Goal: Task Accomplishment & Management: Complete application form

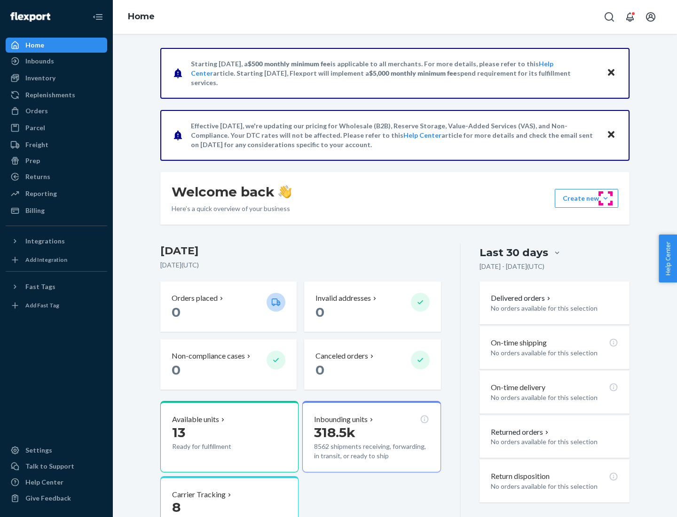
click at [606, 198] on button "Create new Create new inbound Create new order Create new product" at bounding box center [586, 198] width 63 height 19
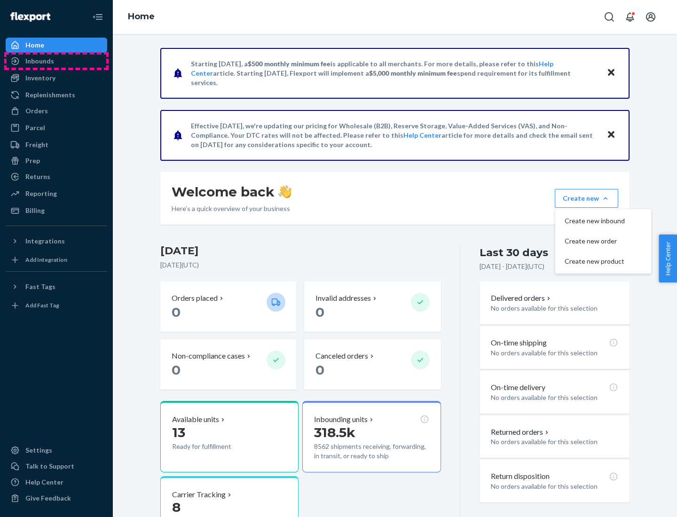
click at [56, 61] on div "Inbounds" at bounding box center [57, 61] width 100 height 13
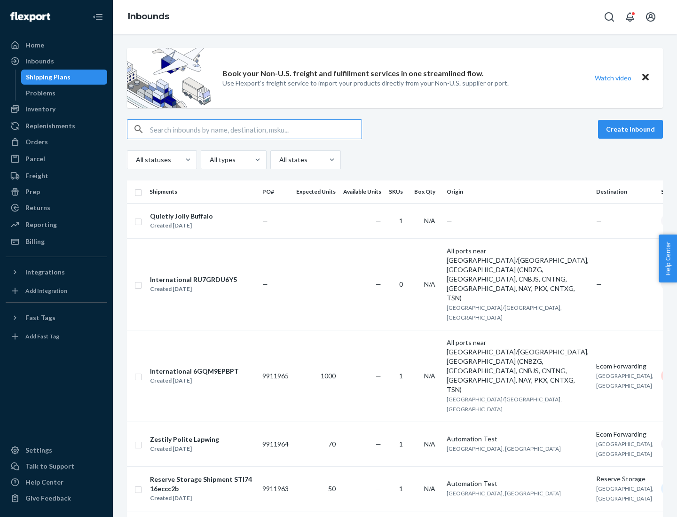
click at [632, 129] on button "Create inbound" at bounding box center [630, 129] width 65 height 19
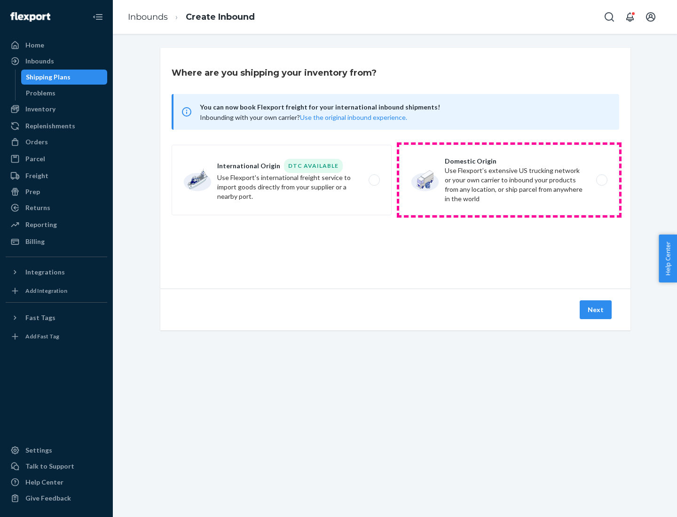
click at [509, 180] on label "Domestic Origin Use Flexport’s extensive US trucking network or your own carrie…" at bounding box center [509, 180] width 220 height 71
click at [601, 180] on input "Domestic Origin Use Flexport’s extensive US trucking network or your own carrie…" at bounding box center [604, 180] width 6 height 6
radio input "true"
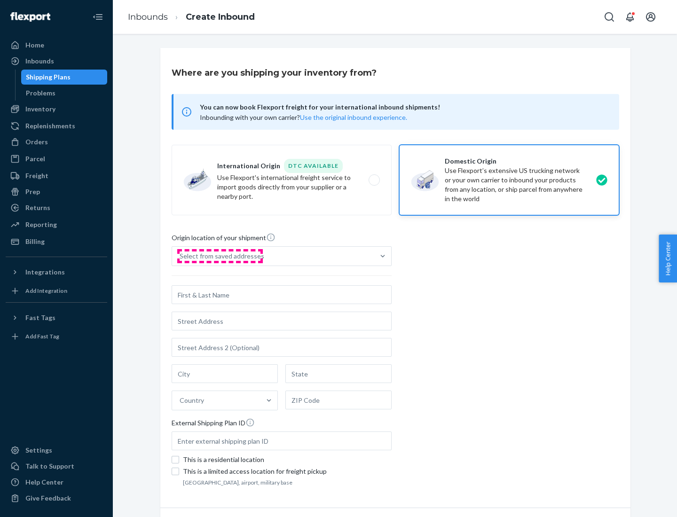
click at [220, 256] on div "Select from saved addresses" at bounding box center [222, 256] width 85 height 9
click at [181, 256] on input "Select from saved addresses" at bounding box center [180, 256] width 1 height 9
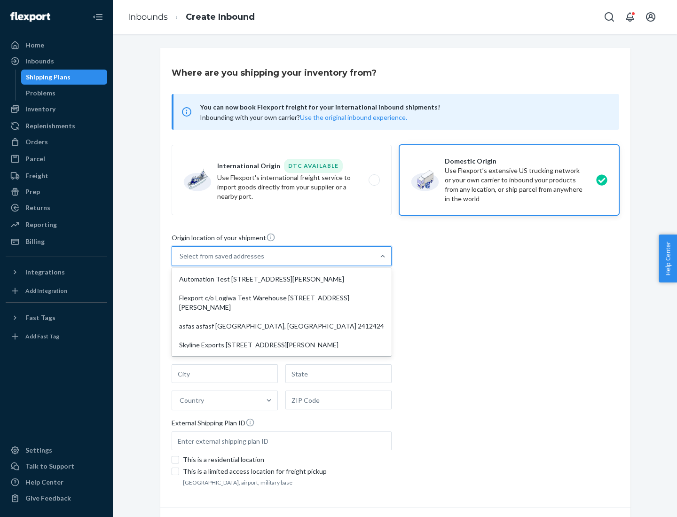
scroll to position [4, 0]
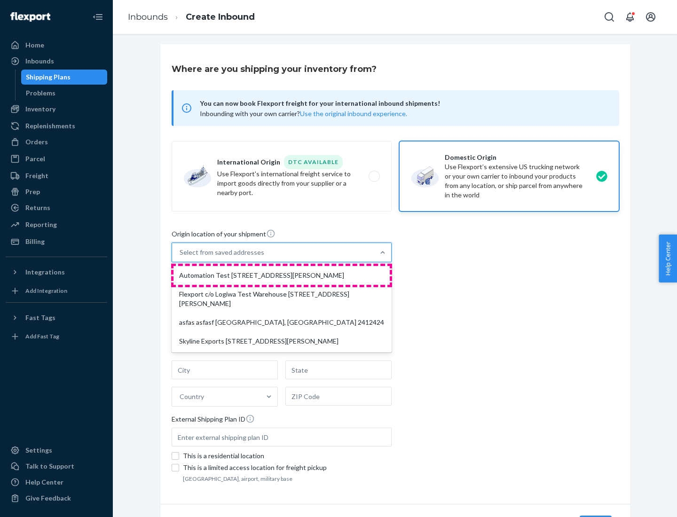
click at [282, 276] on div "Automation Test [STREET_ADDRESS][PERSON_NAME]" at bounding box center [282, 275] width 216 height 19
click at [181, 257] on input "option Automation Test [STREET_ADDRESS][PERSON_NAME] focused, 1 of 4. 4 results…" at bounding box center [180, 252] width 1 height 9
type input "Automation Test"
type input "9th Floor"
type input "[GEOGRAPHIC_DATA]"
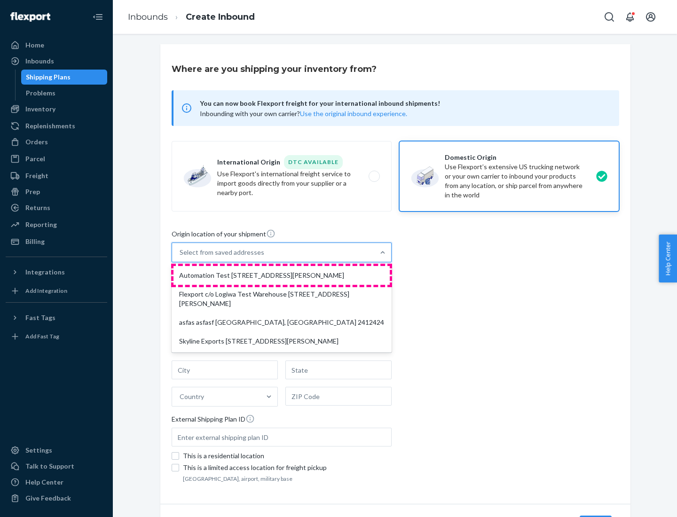
type input "CA"
type input "94104"
type input "[STREET_ADDRESS][PERSON_NAME]"
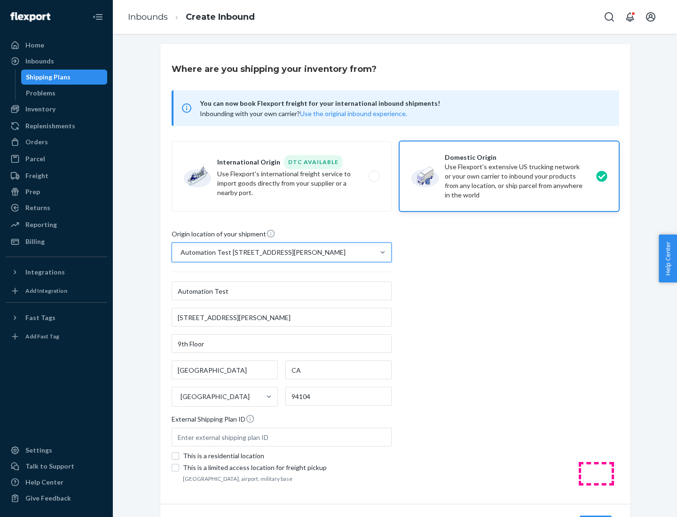
scroll to position [55, 0]
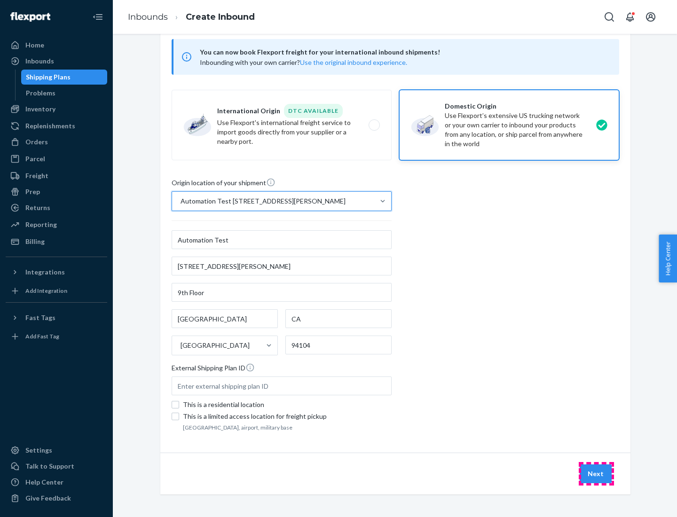
click at [596, 474] on button "Next" at bounding box center [596, 474] width 32 height 19
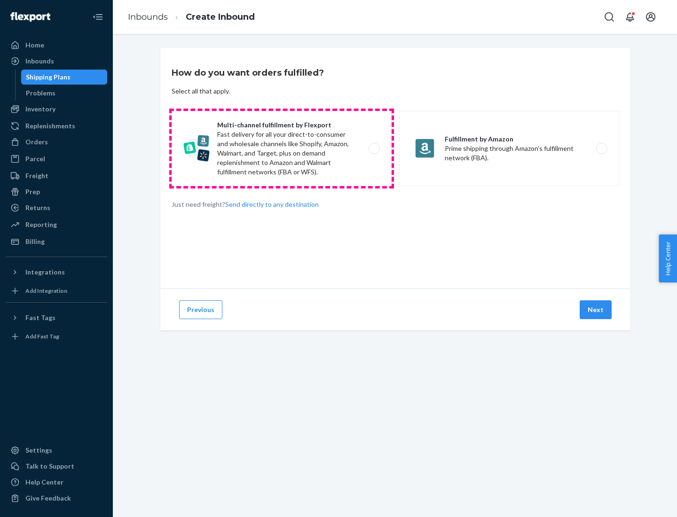
click at [282, 149] on label "Multi-channel fulfillment by Flexport Fast delivery for all your direct-to-cons…" at bounding box center [282, 148] width 220 height 75
click at [374, 149] on input "Multi-channel fulfillment by Flexport Fast delivery for all your direct-to-cons…" at bounding box center [377, 149] width 6 height 6
radio input "true"
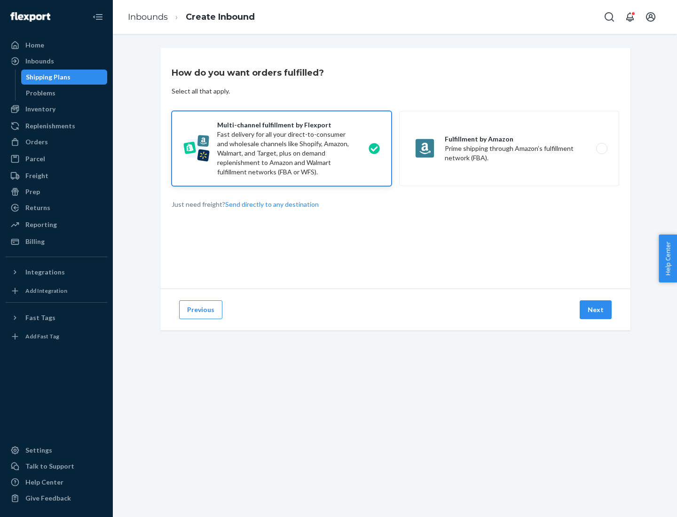
click at [596, 310] on button "Next" at bounding box center [596, 309] width 32 height 19
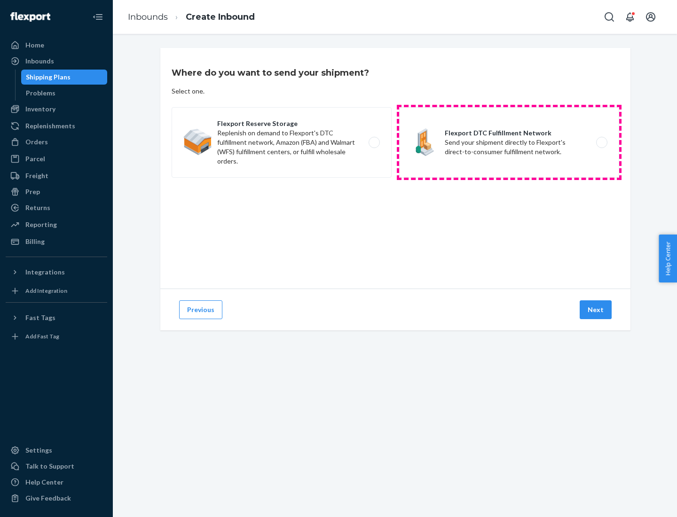
click at [509, 142] on label "Flexport DTC Fulfillment Network Send your shipment directly to Flexport's dire…" at bounding box center [509, 142] width 220 height 71
click at [601, 142] on input "Flexport DTC Fulfillment Network Send your shipment directly to Flexport's dire…" at bounding box center [604, 143] width 6 height 6
radio input "true"
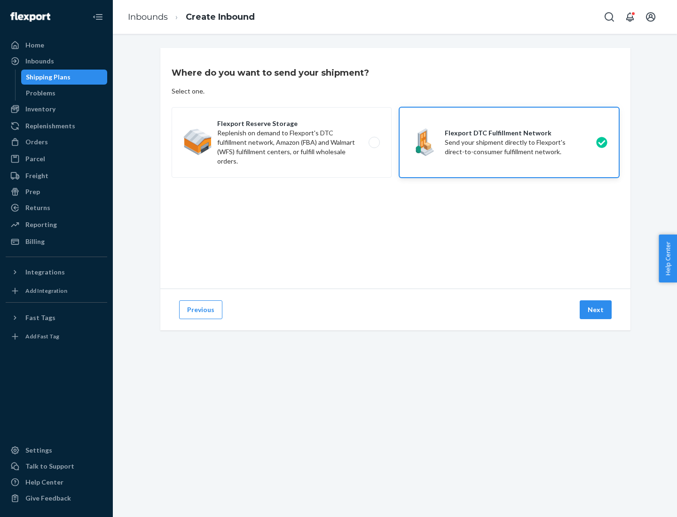
click at [596, 310] on button "Next" at bounding box center [596, 309] width 32 height 19
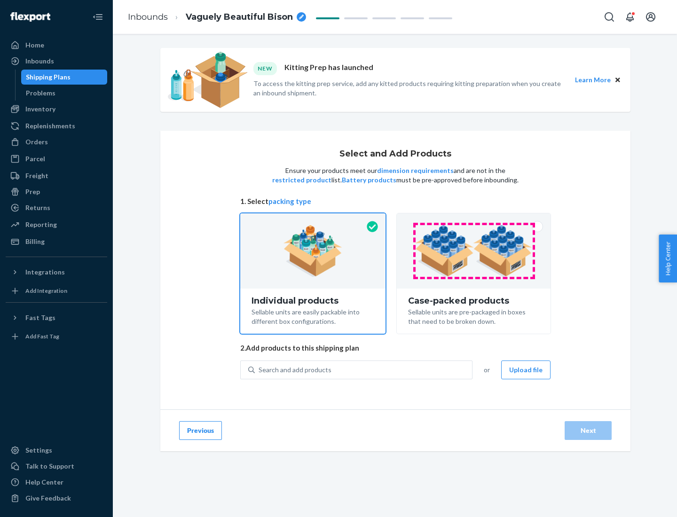
click at [474, 251] on img at bounding box center [473, 251] width 117 height 52
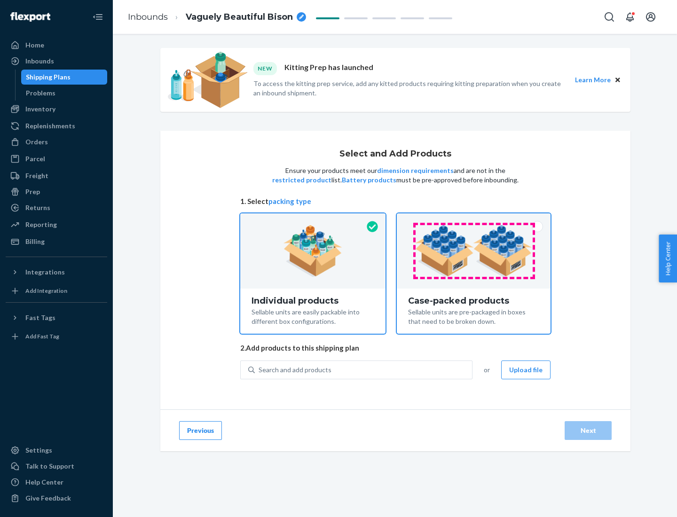
click at [474, 220] on input "Case-packed products Sellable units are pre-packaged in boxes that need to be b…" at bounding box center [474, 216] width 6 height 6
radio input "true"
radio input "false"
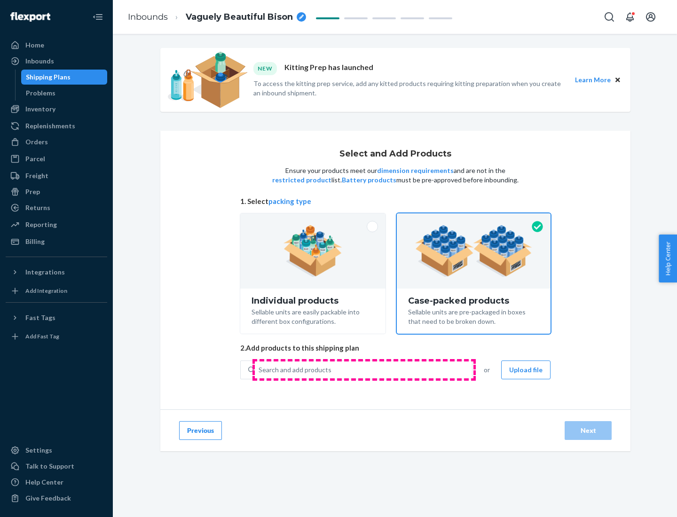
click at [364, 370] on div "Search and add products" at bounding box center [363, 370] width 217 height 17
click at [260, 370] on input "Search and add products" at bounding box center [259, 369] width 1 height 9
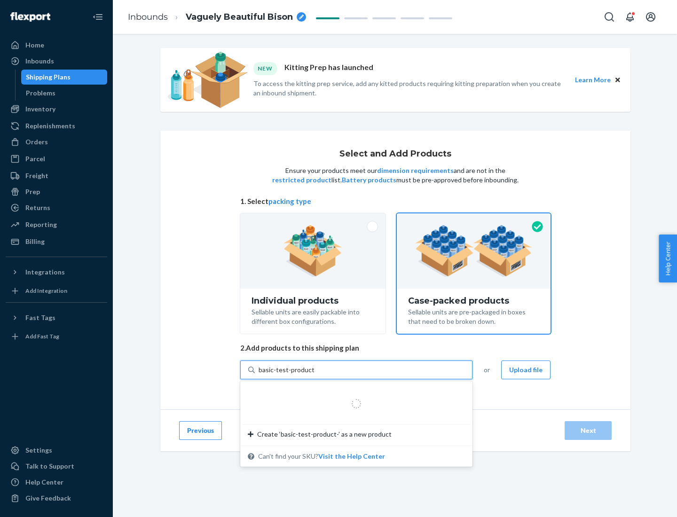
type input "basic-test-product-1"
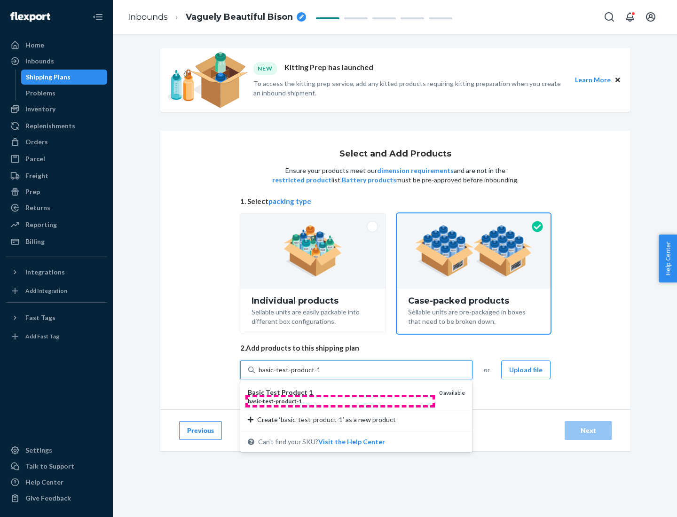
click at [340, 401] on div "basic - test - product - 1" at bounding box center [340, 401] width 184 height 8
click at [319, 375] on input "basic-test-product-1" at bounding box center [289, 369] width 60 height 9
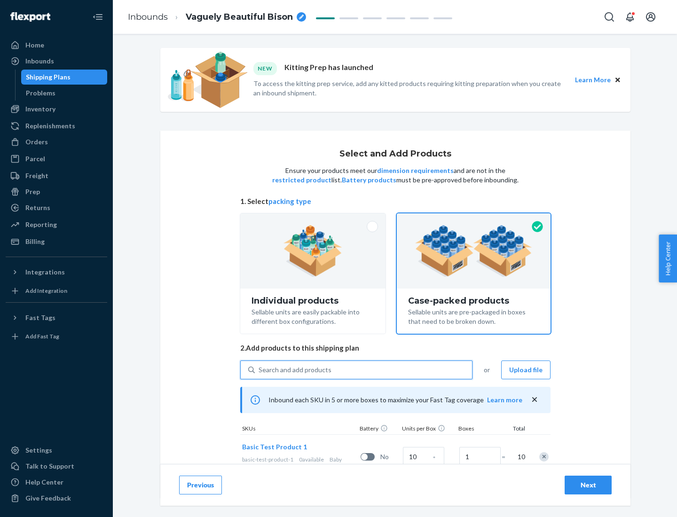
scroll to position [34, 0]
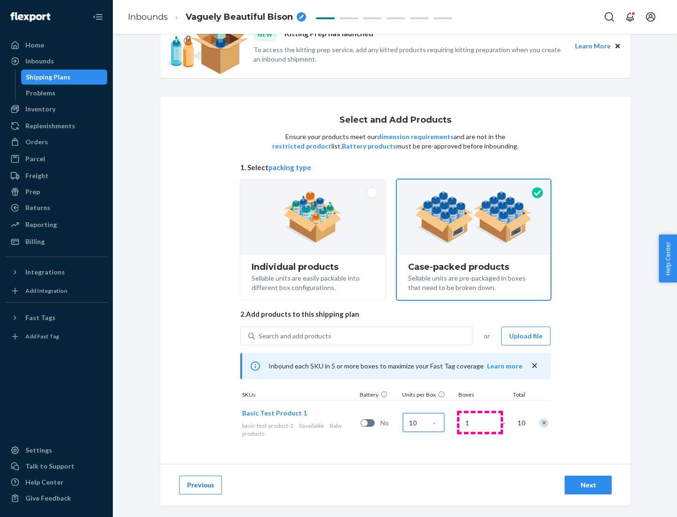
type input "10"
type input "7"
click at [588, 485] on div "Next" at bounding box center [588, 485] width 31 height 9
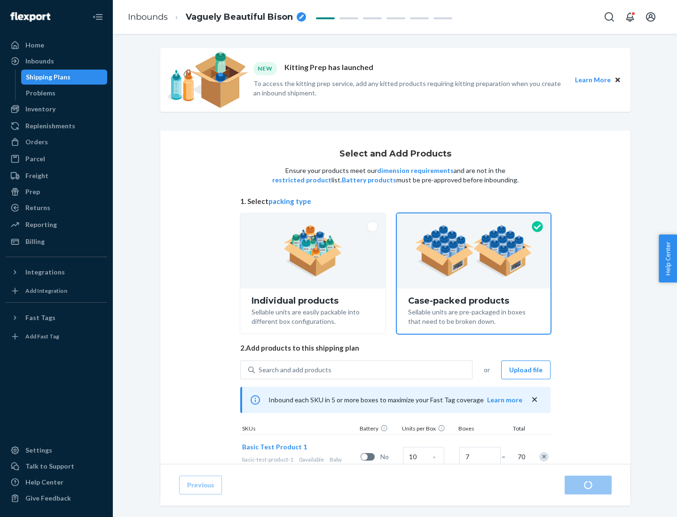
radio input "true"
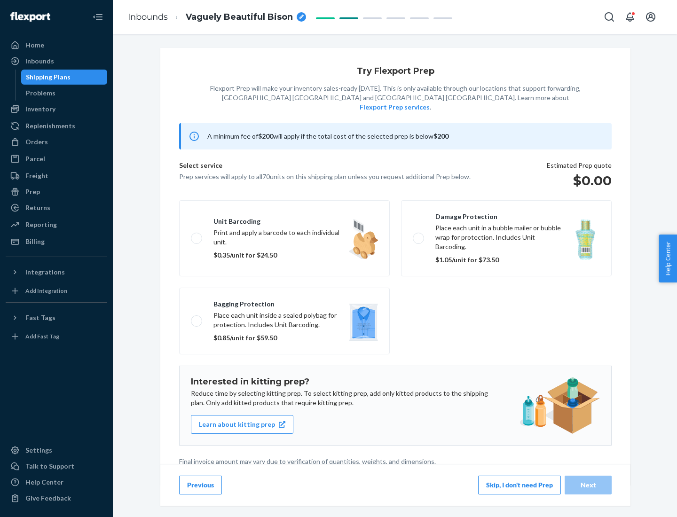
scroll to position [2, 0]
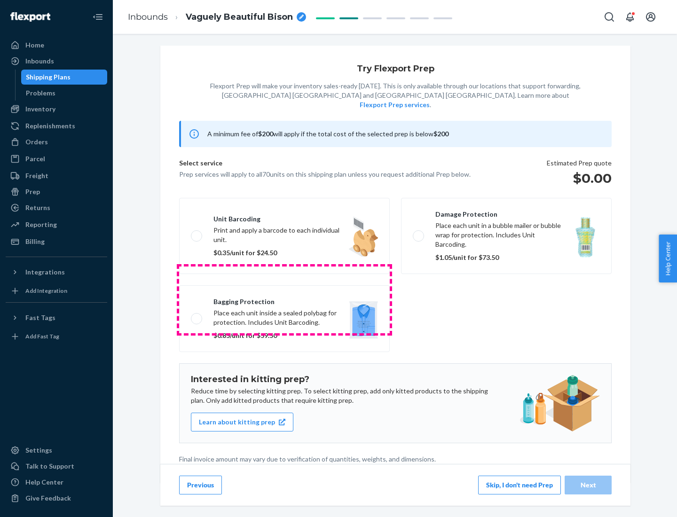
click at [285, 300] on label "Bagging protection Place each unit inside a sealed polybag for protection. Incl…" at bounding box center [284, 318] width 211 height 67
click at [197, 316] on input "Bagging protection Place each unit inside a sealed polybag for protection. Incl…" at bounding box center [194, 319] width 6 height 6
checkbox input "true"
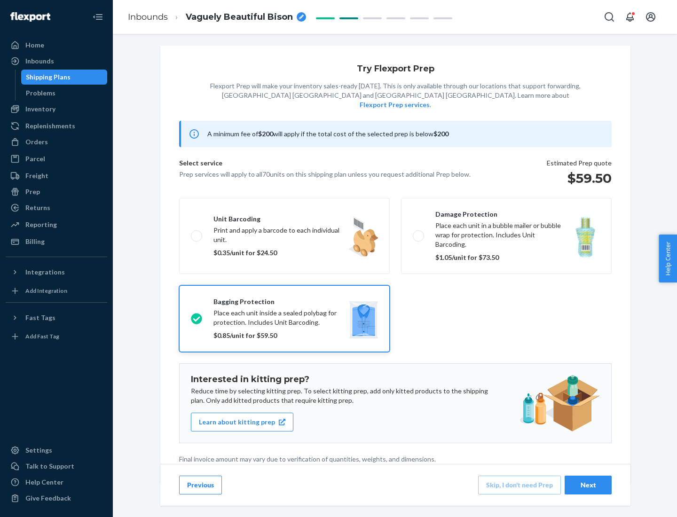
click at [588, 485] on div "Next" at bounding box center [588, 485] width 31 height 9
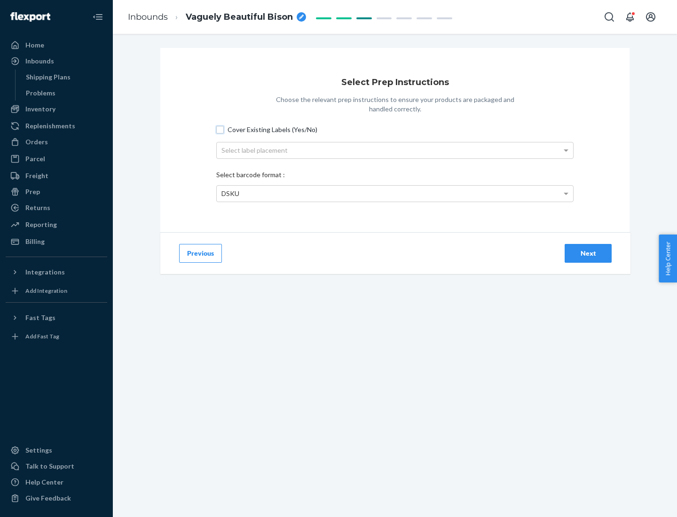
click at [220, 129] on input "Cover Existing Labels (Yes/No)" at bounding box center [220, 130] width 8 height 8
checkbox input "true"
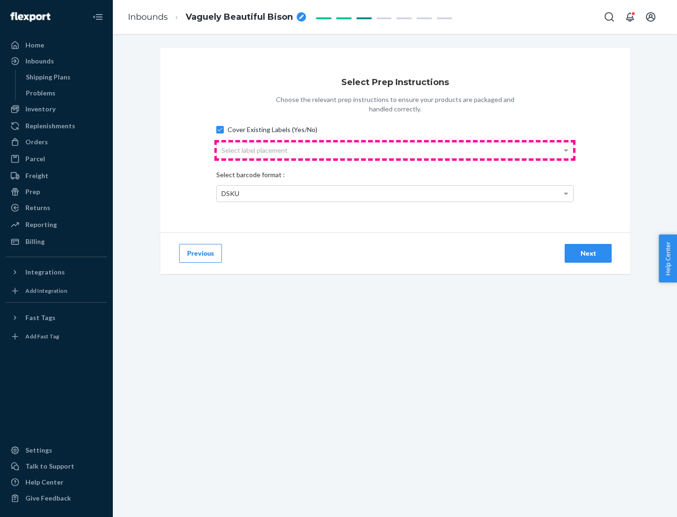
click at [395, 150] on div "Select label placement" at bounding box center [395, 150] width 356 height 16
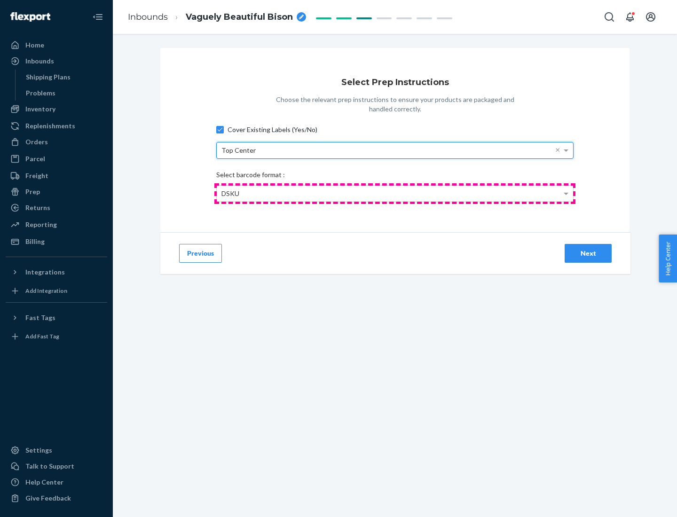
click at [395, 193] on div "DSKU" at bounding box center [395, 194] width 356 height 16
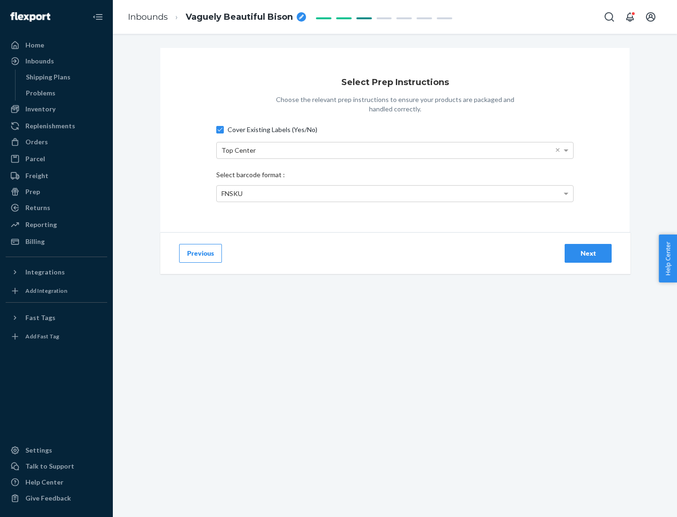
click at [588, 253] on div "Next" at bounding box center [588, 253] width 31 height 9
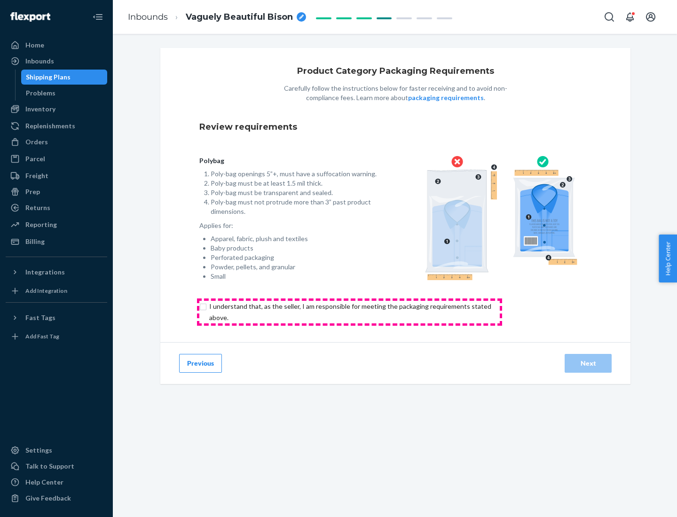
click at [349, 312] on input "checkbox" at bounding box center [355, 312] width 313 height 23
checkbox input "true"
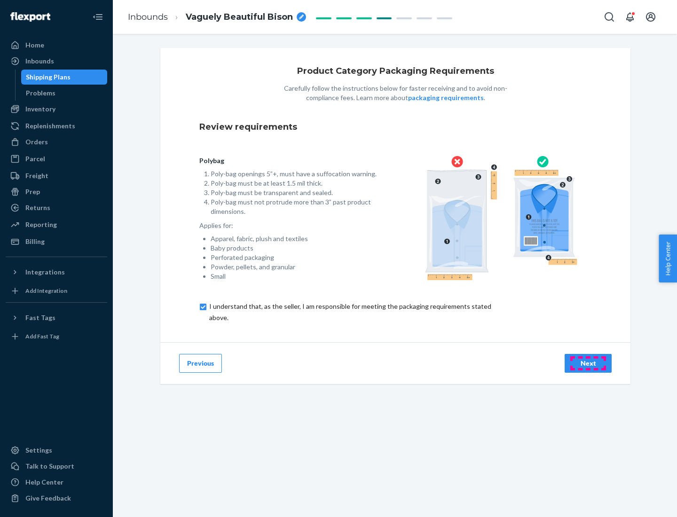
click at [588, 363] on div "Next" at bounding box center [588, 363] width 31 height 9
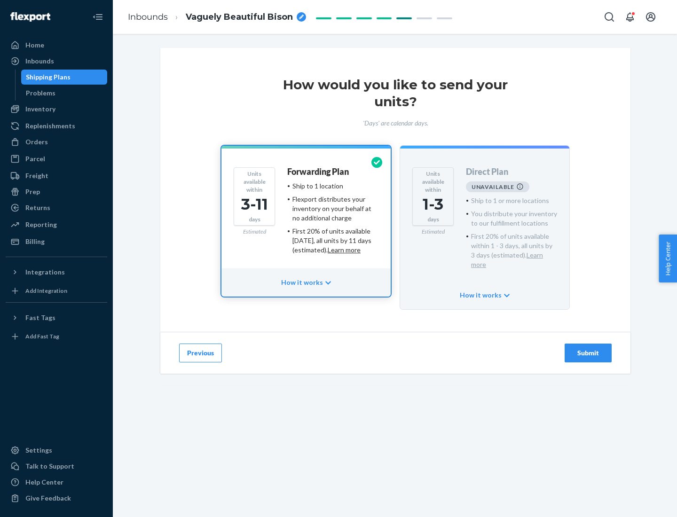
click at [319, 172] on h4 "Forwarding Plan" at bounding box center [318, 171] width 62 height 9
click at [588, 348] on div "Submit" at bounding box center [588, 352] width 31 height 9
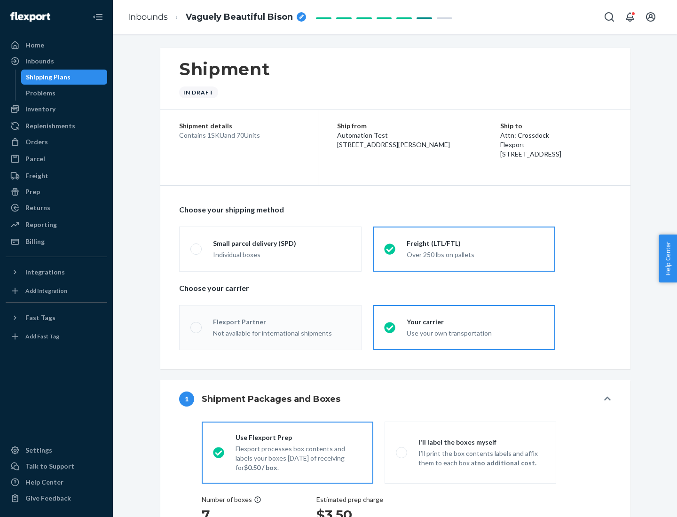
radio input "true"
radio input "false"
radio input "true"
radio input "false"
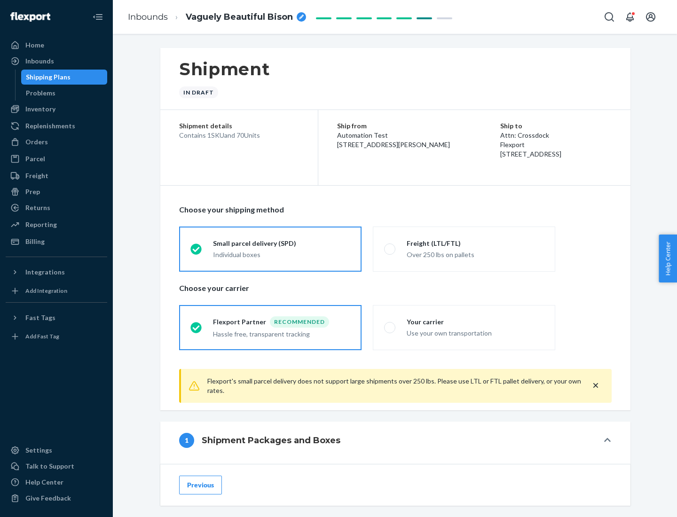
click at [464, 249] on div "Over 250 lbs on pallets" at bounding box center [475, 253] width 137 height 11
click at [390, 249] on input "Freight (LTL/FTL) Over 250 lbs on pallets" at bounding box center [387, 249] width 6 height 6
radio input "true"
radio input "false"
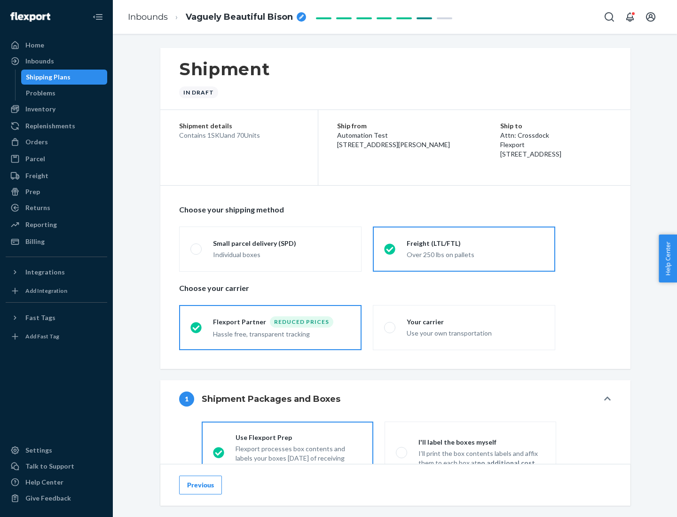
scroll to position [52, 0]
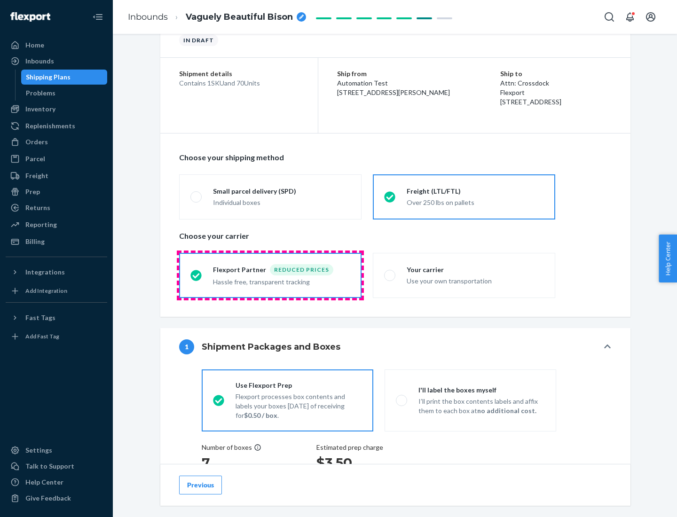
click at [270, 276] on div "Hassle free, transparent tracking" at bounding box center [281, 281] width 137 height 11
click at [197, 275] on input "Flexport Partner Reduced prices Hassle free, transparent tracking" at bounding box center [193, 275] width 6 height 6
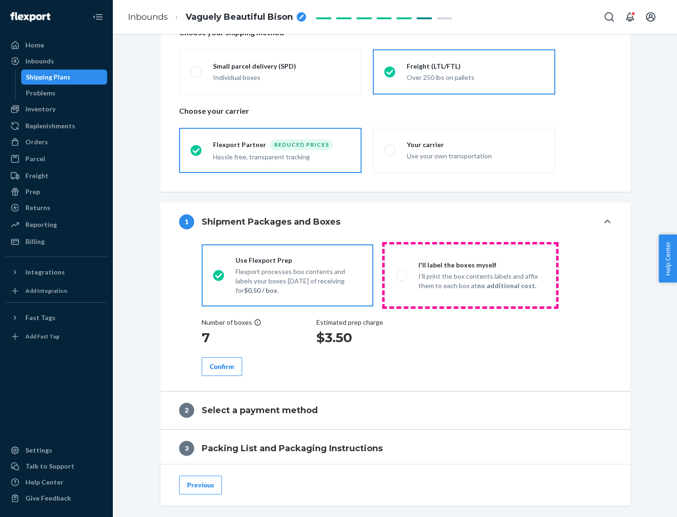
click at [470, 275] on p "I’ll print the box contents labels and affix them to each box at no additional …" at bounding box center [482, 281] width 126 height 19
click at [402, 275] on input "I'll label the boxes myself I’ll print the box contents labels and affix them t…" at bounding box center [399, 275] width 6 height 6
radio input "true"
radio input "false"
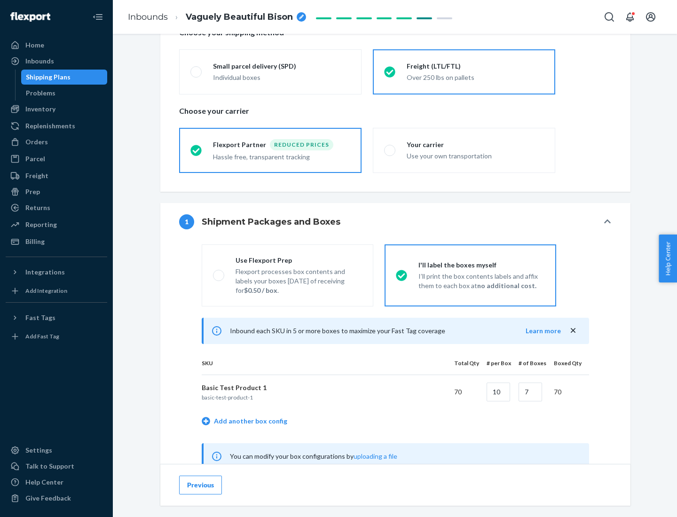
scroll to position [294, 0]
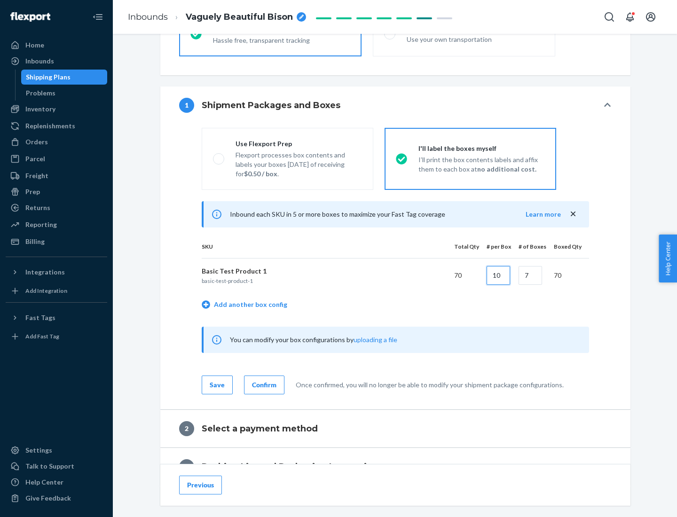
type input "10"
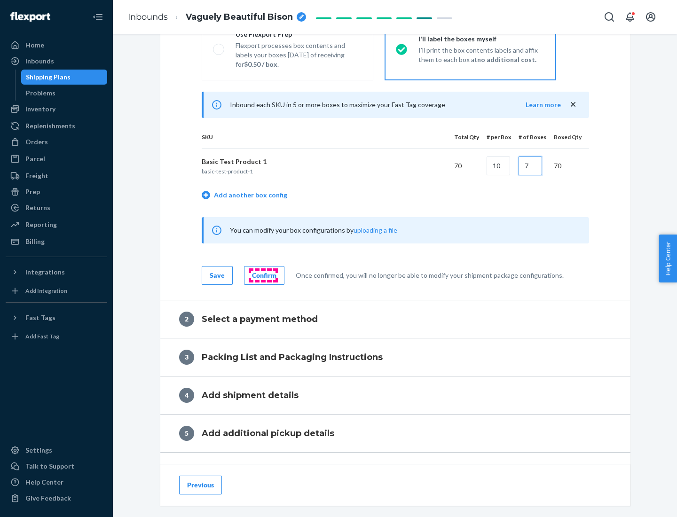
type input "7"
click at [263, 275] on div "Confirm" at bounding box center [264, 275] width 24 height 9
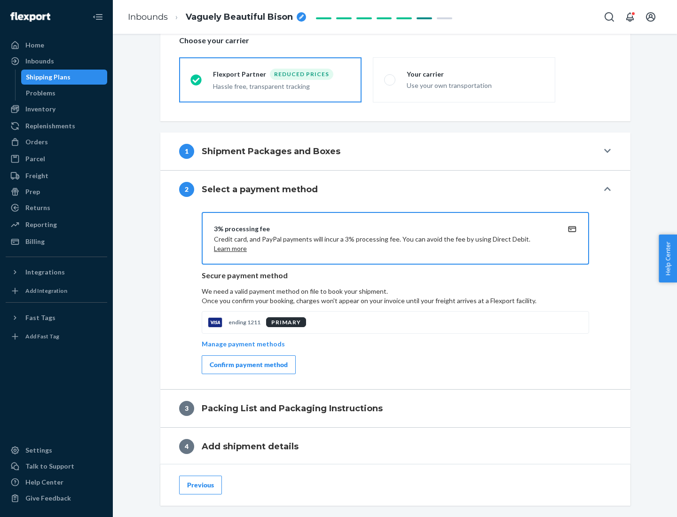
scroll to position [337, 0]
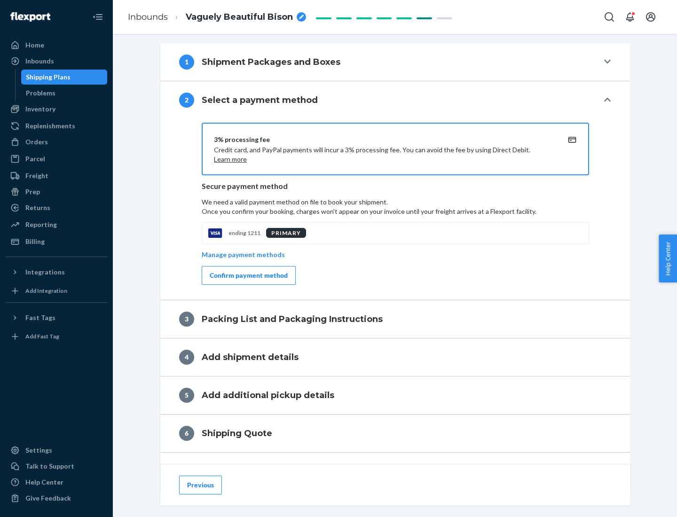
click at [248, 276] on div "Confirm payment method" at bounding box center [249, 275] width 78 height 9
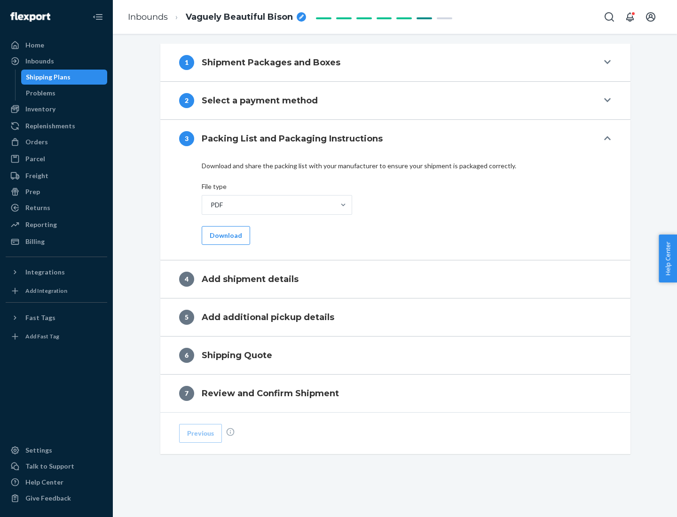
scroll to position [297, 0]
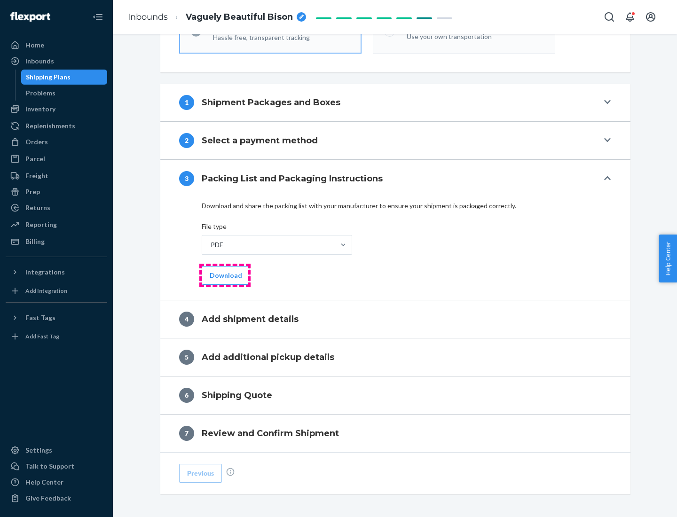
click at [225, 275] on button "Download" at bounding box center [226, 275] width 48 height 19
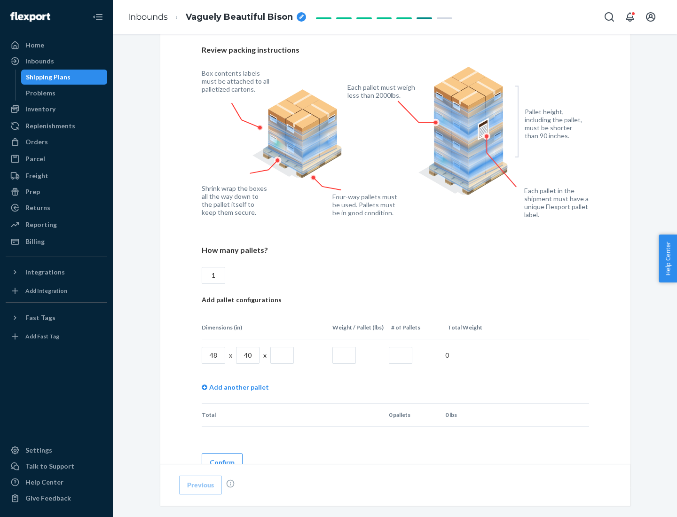
scroll to position [645, 0]
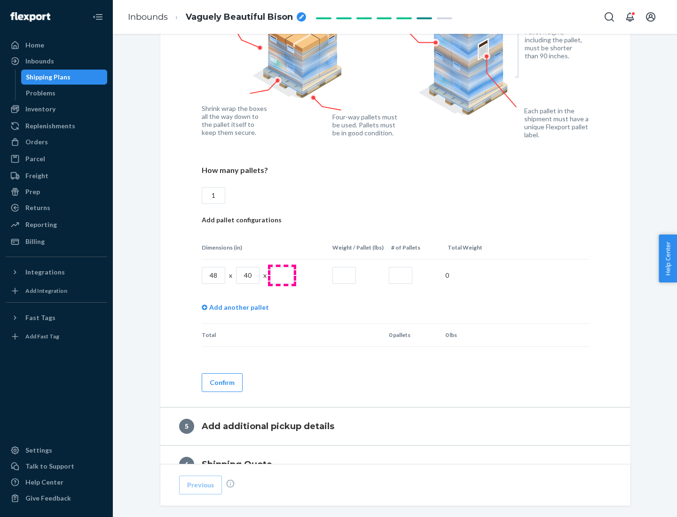
type input "1"
type input "40"
type input "200"
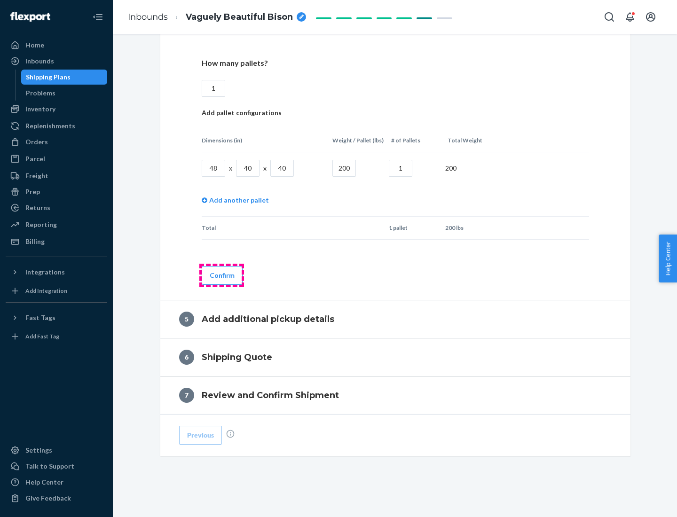
type input "1"
click at [221, 275] on button "Confirm" at bounding box center [222, 275] width 41 height 19
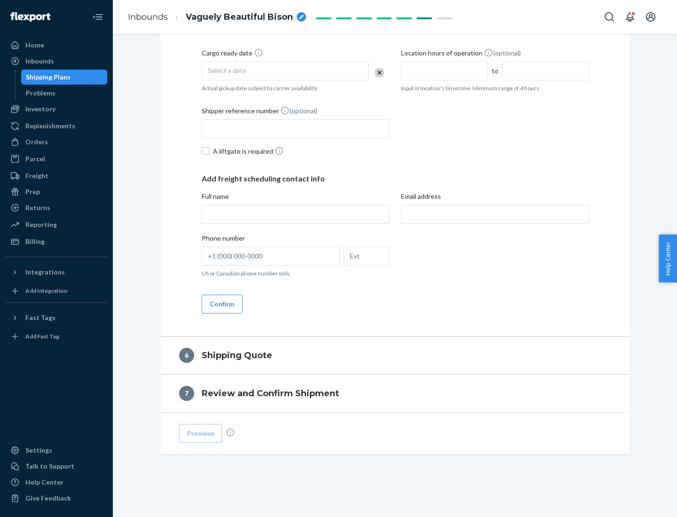
scroll to position [322, 0]
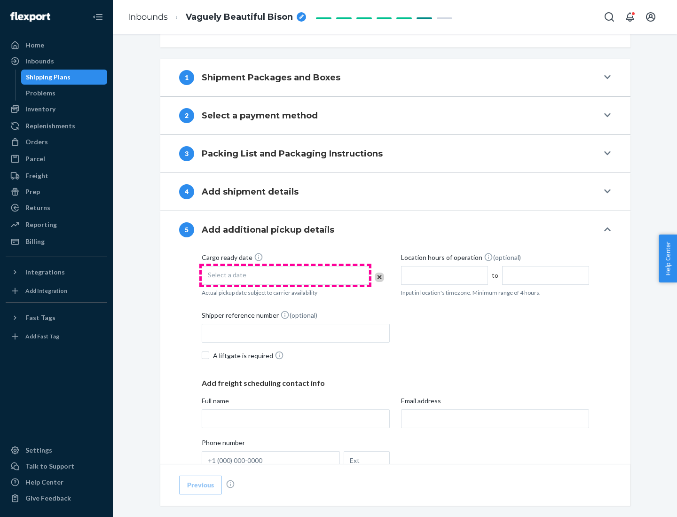
click at [285, 275] on div "Select a date" at bounding box center [285, 275] width 167 height 19
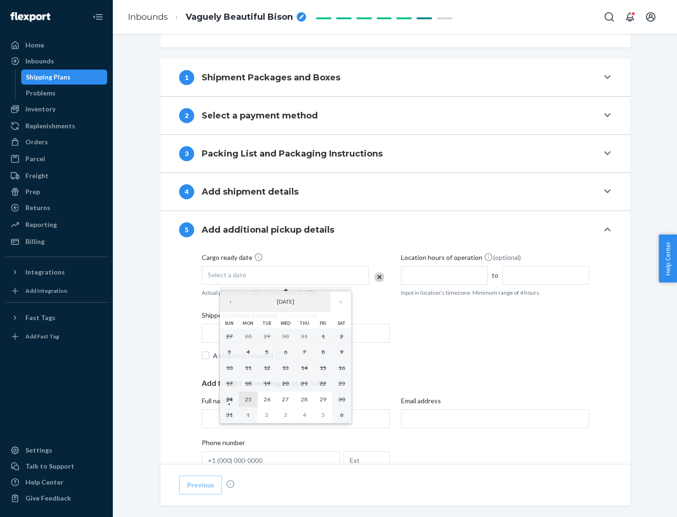
click at [248, 399] on abbr "25" at bounding box center [248, 399] width 7 height 7
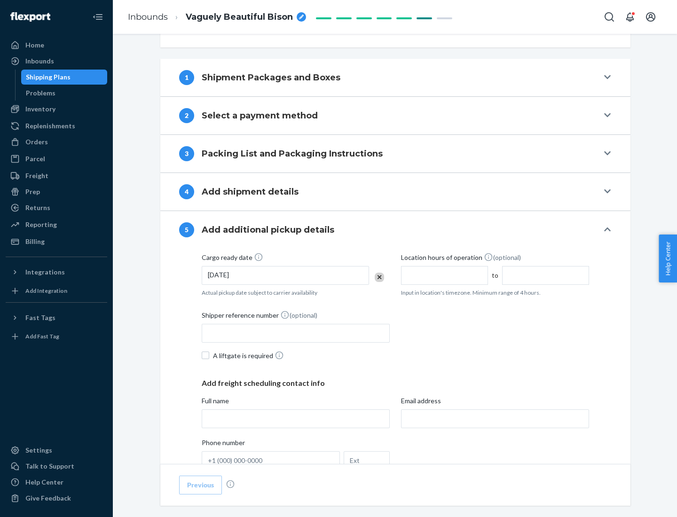
scroll to position [465, 0]
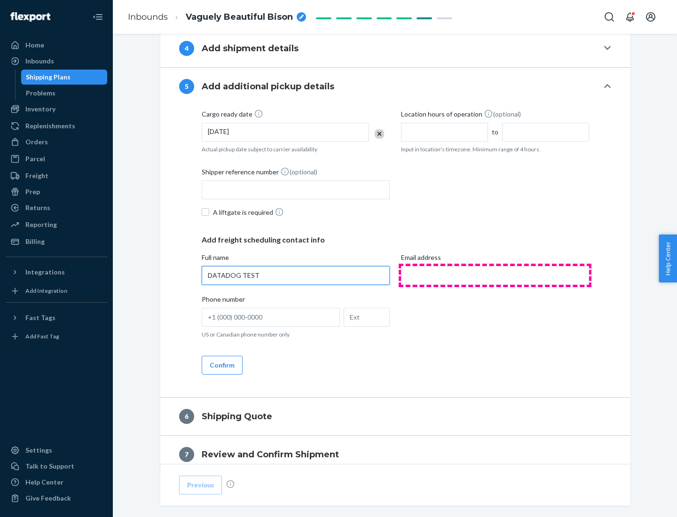
type input "DATADOG TEST"
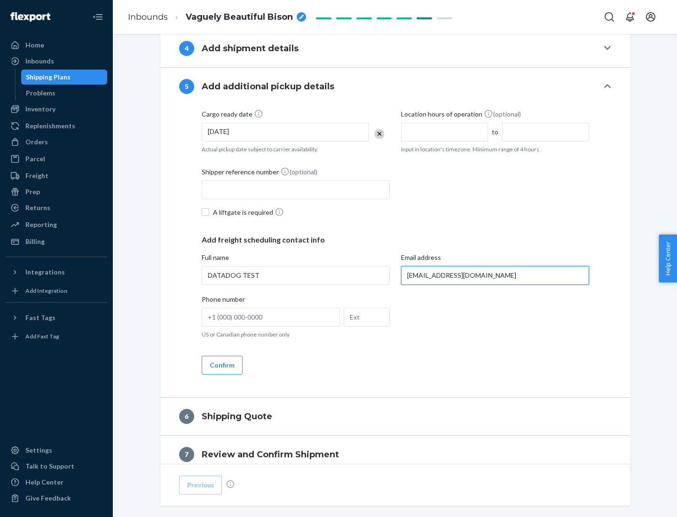
scroll to position [507, 0]
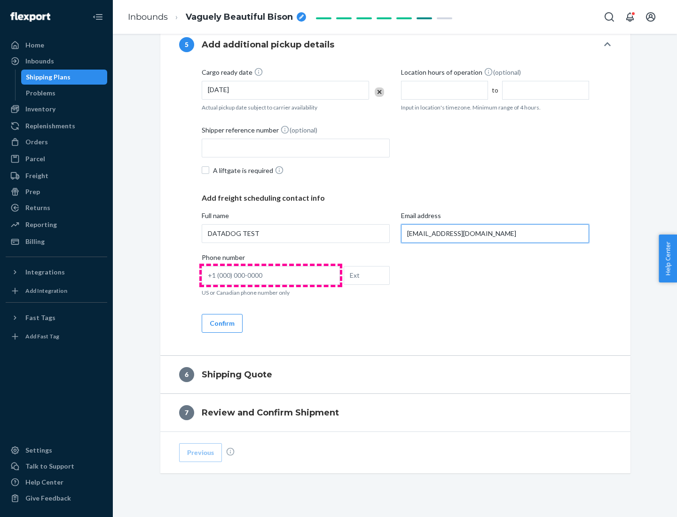
type input "[EMAIL_ADDRESS][DOMAIN_NAME]"
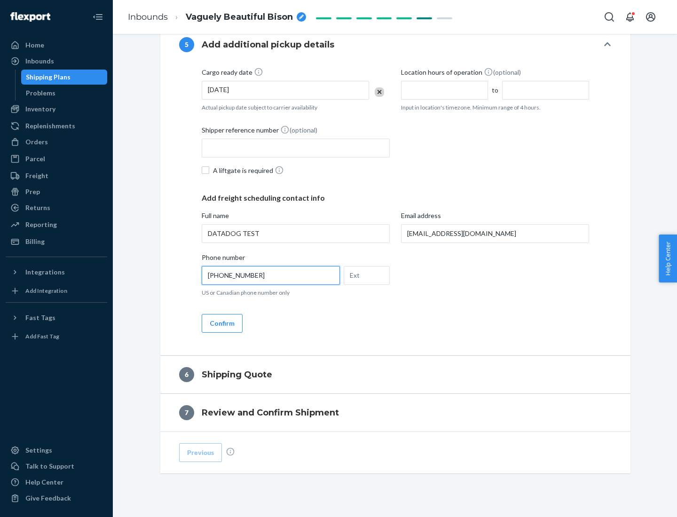
scroll to position [526, 0]
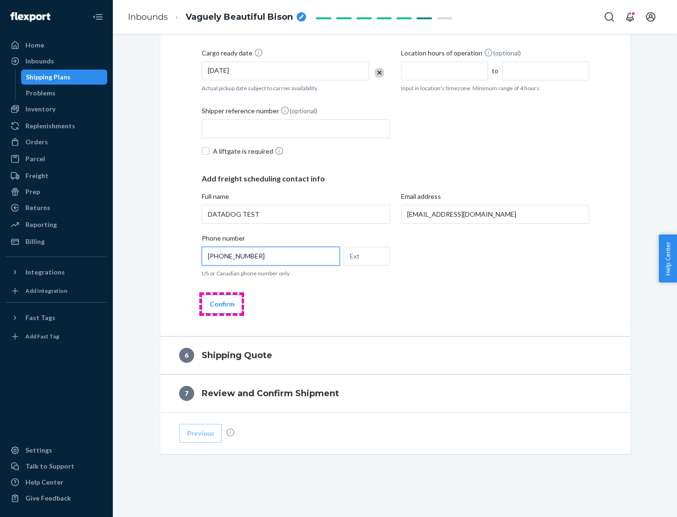
type input "[PHONE_NUMBER]"
click at [221, 304] on button "Confirm" at bounding box center [222, 304] width 41 height 19
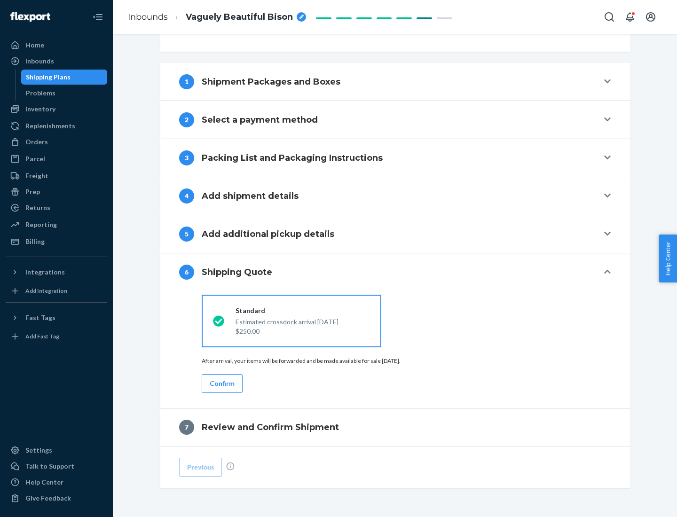
scroll to position [351, 0]
